Goal: Check status: Check status

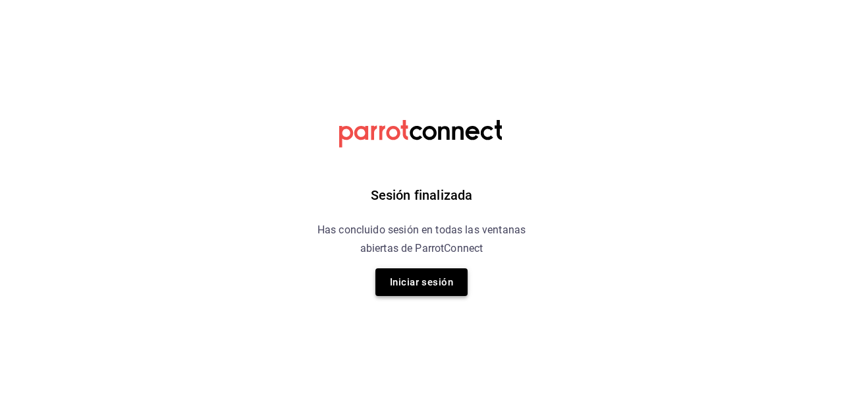
click at [427, 281] on button "Iniciar sesión" at bounding box center [421, 282] width 92 height 28
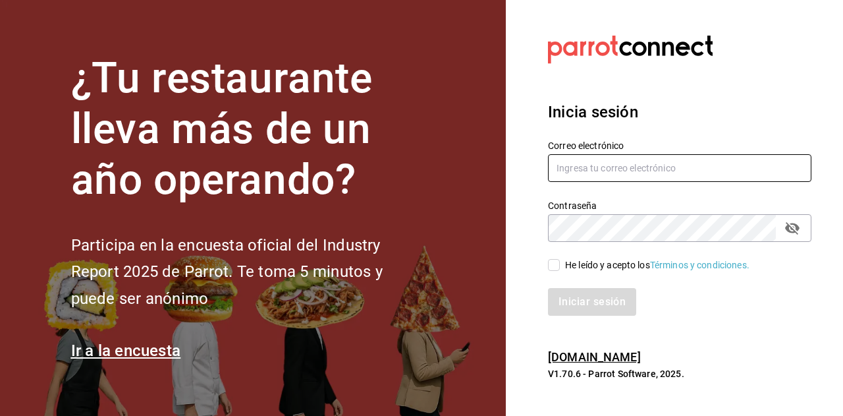
type input "multiuser@peace.com"
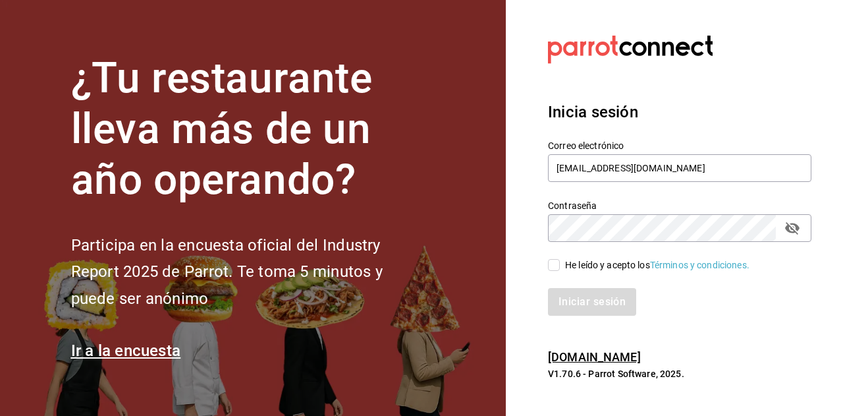
click at [552, 266] on input "He leído y acepto los Términos y condiciones." at bounding box center [554, 265] width 12 height 12
checkbox input "true"
click at [577, 306] on button "Iniciar sesión" at bounding box center [593, 302] width 90 height 28
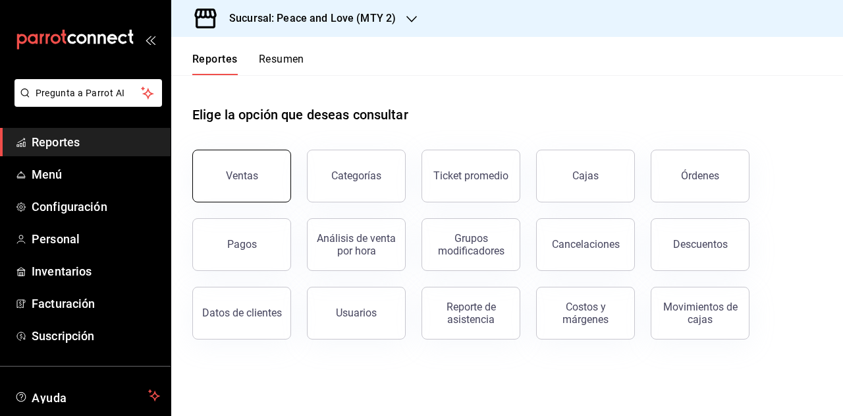
click at [250, 194] on button "Ventas" at bounding box center [241, 175] width 99 height 53
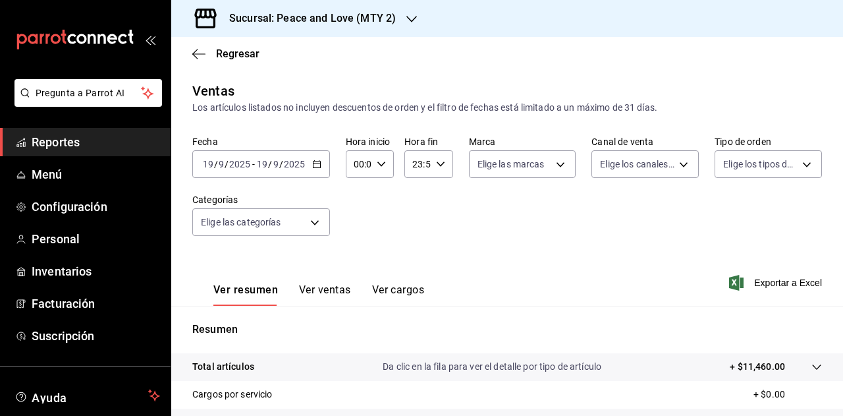
click at [406, 20] on icon "button" at bounding box center [411, 19] width 11 height 11
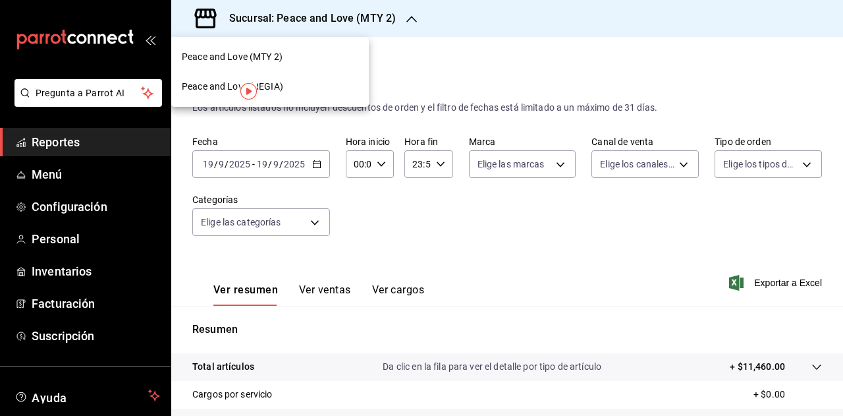
click at [315, 80] on div "Peace and Love (REGIA)" at bounding box center [270, 87] width 176 height 14
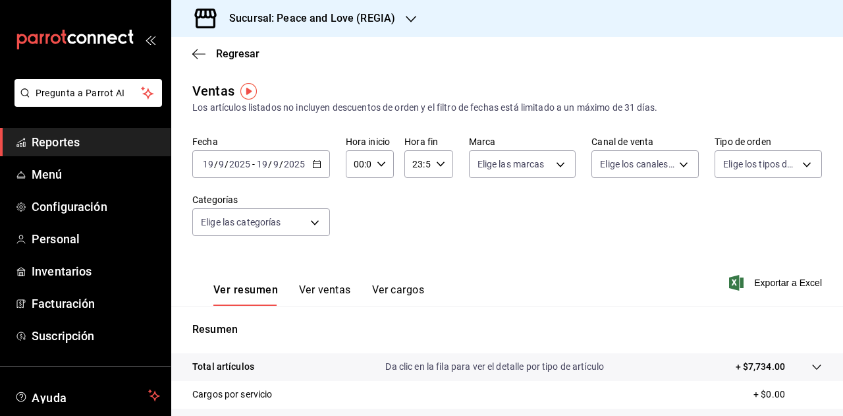
click at [371, 22] on h3 "Sucursal: Peace and Love (REGIA)" at bounding box center [307, 19] width 176 height 16
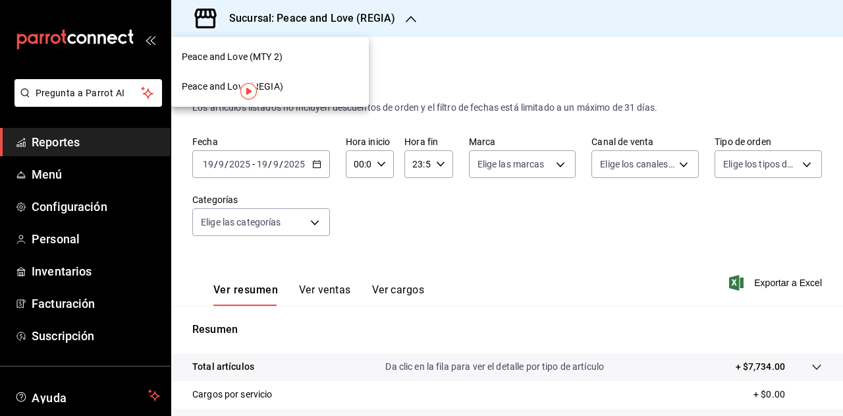
click at [296, 65] on div "Peace and Love (MTY 2)" at bounding box center [270, 57] width 198 height 30
